Goal: Transaction & Acquisition: Book appointment/travel/reservation

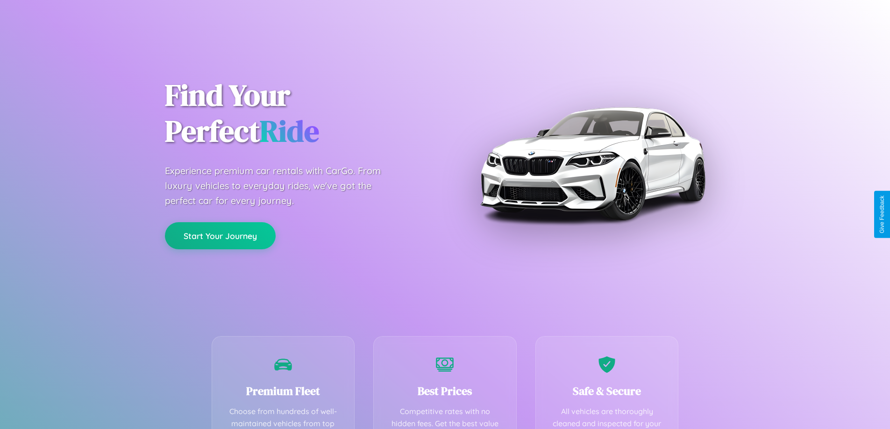
scroll to position [272, 0]
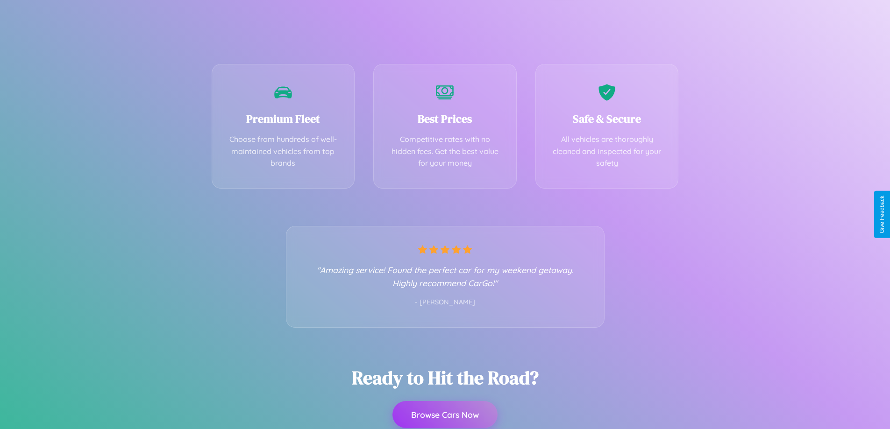
click at [445, 415] on button "Browse Cars Now" at bounding box center [444, 414] width 105 height 27
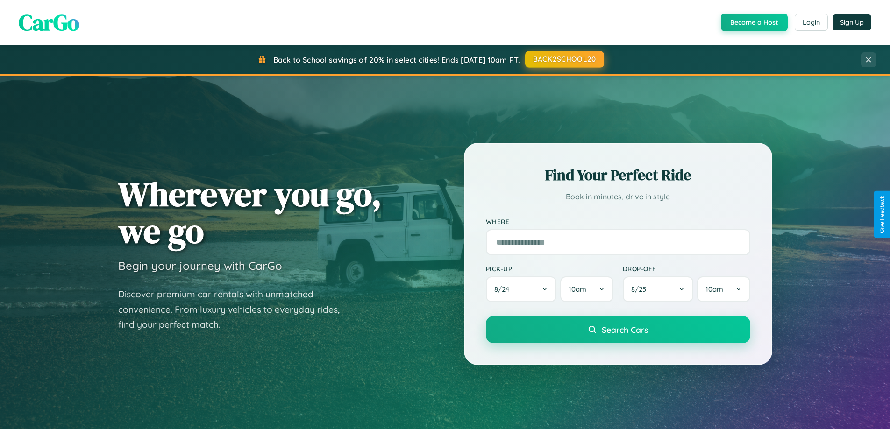
click at [564, 60] on button "BACK2SCHOOL20" at bounding box center [564, 59] width 79 height 17
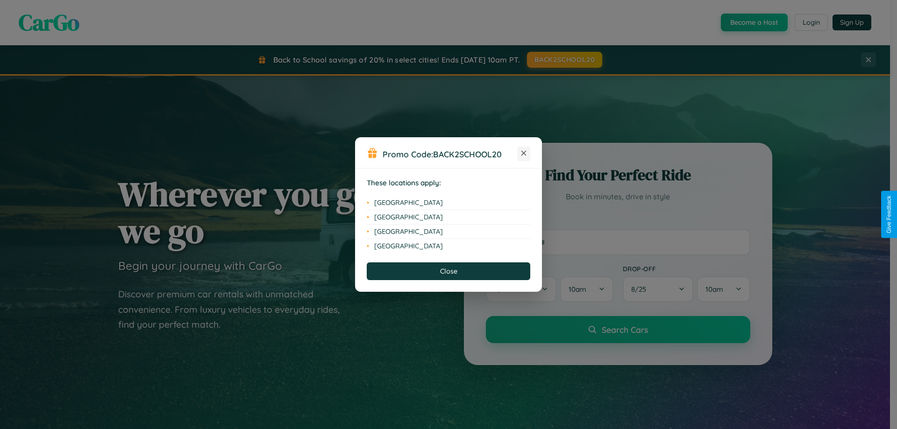
click at [524, 154] on icon at bounding box center [523, 153] width 5 height 5
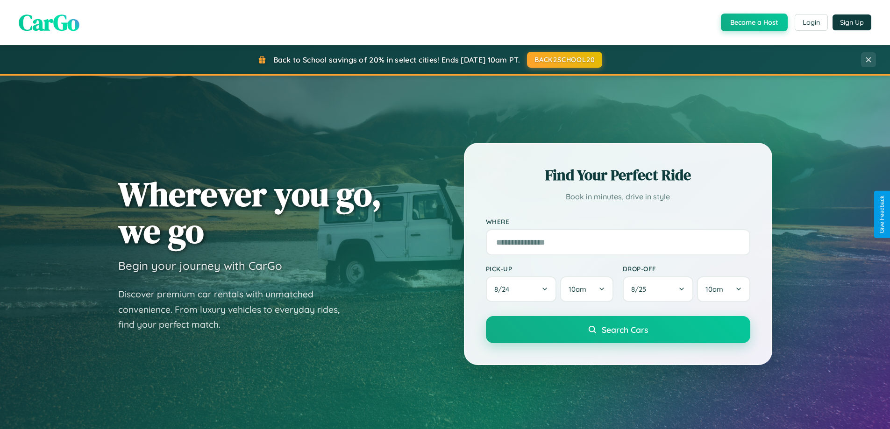
scroll to position [643, 0]
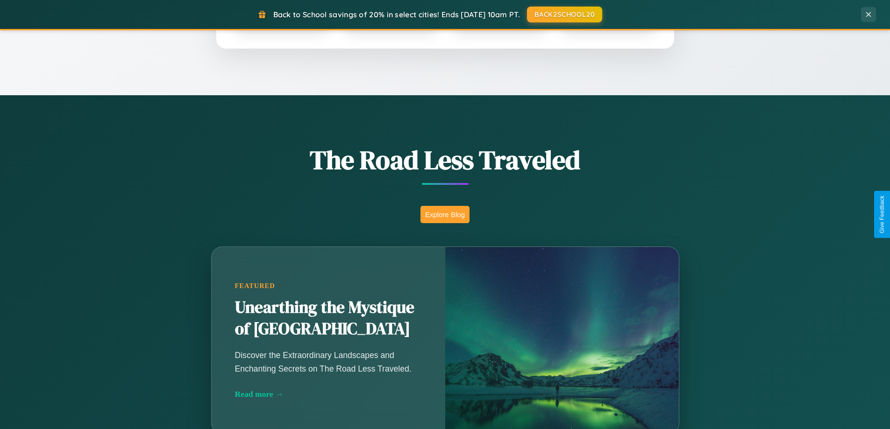
click at [445, 214] on button "Explore Blog" at bounding box center [444, 214] width 49 height 17
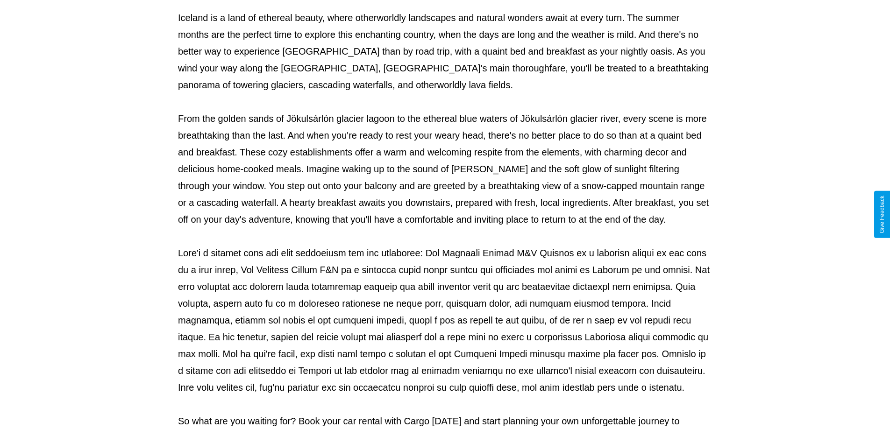
scroll to position [302, 0]
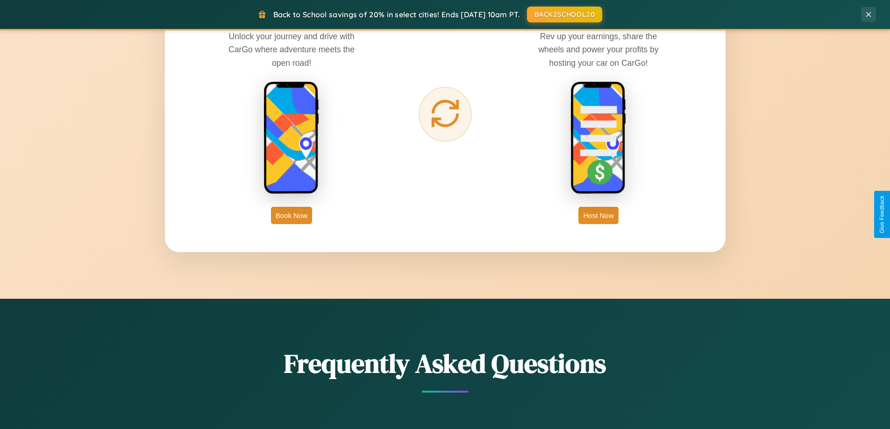
scroll to position [1501, 0]
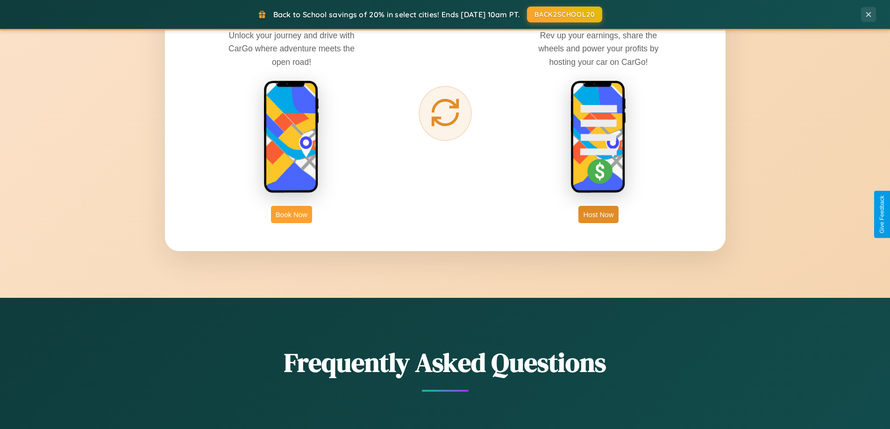
click at [291, 214] on button "Book Now" at bounding box center [291, 214] width 41 height 17
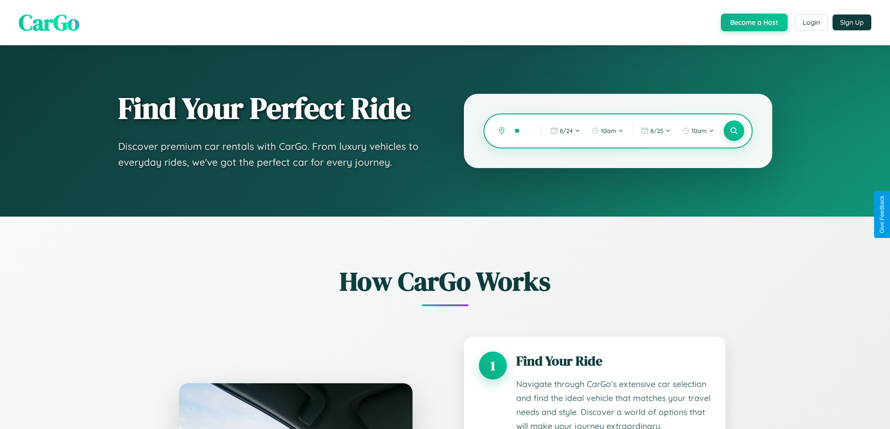
type input "***"
